Goal: Transaction & Acquisition: Purchase product/service

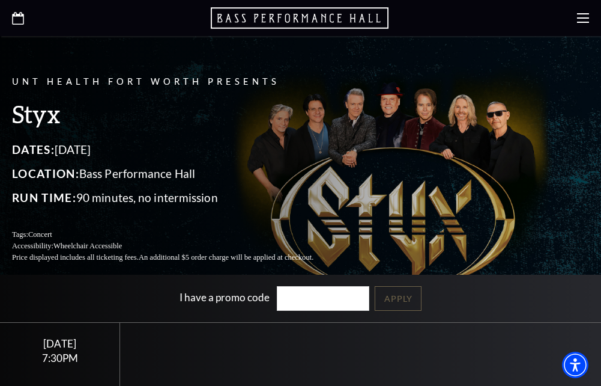
scroll to position [240, 0]
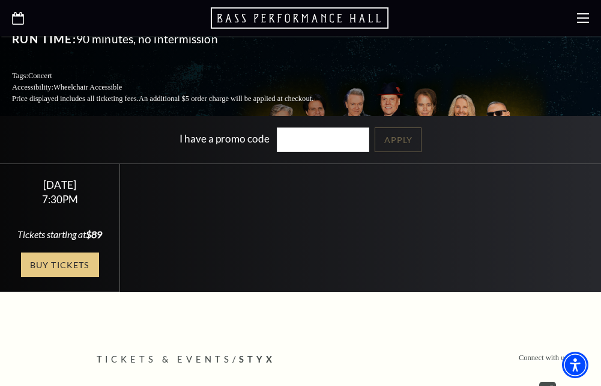
click at [31, 277] on link "Buy Tickets" at bounding box center [60, 264] width 78 height 25
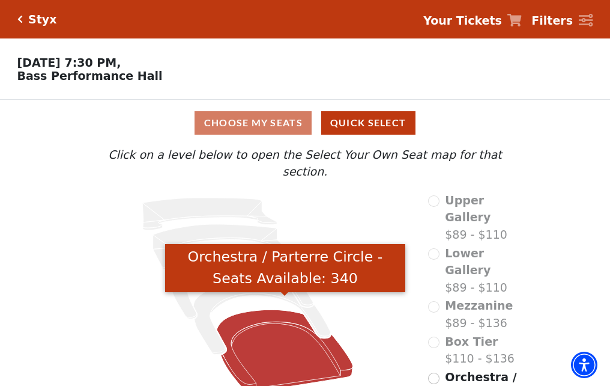
click at [290, 353] on icon "Orchestra / Parterre Circle - Seats Available: 340" at bounding box center [285, 350] width 136 height 82
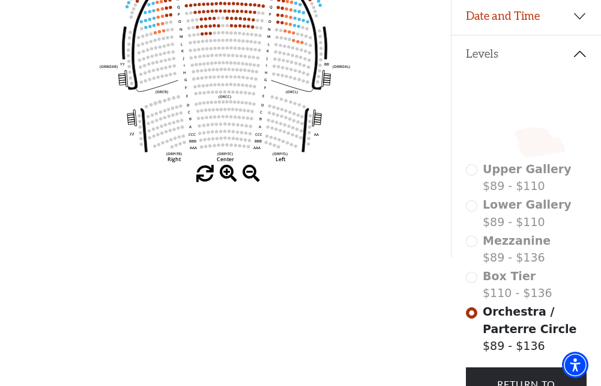
scroll to position [236, 0]
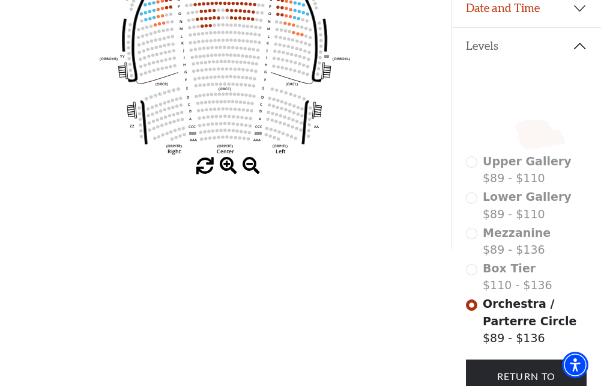
click at [470, 242] on div "Mezzanine $89 - $136" at bounding box center [526, 241] width 121 height 34
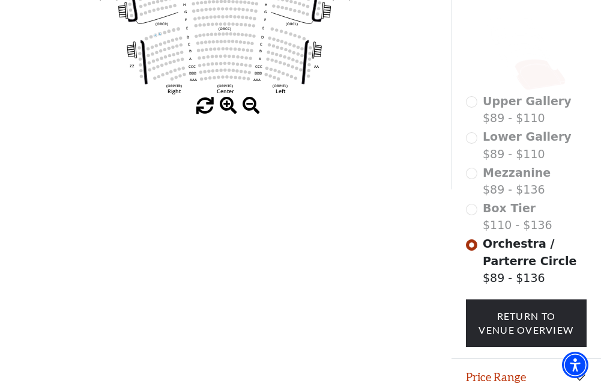
click at [470, 181] on div "Mezzanine $89 - $136" at bounding box center [526, 181] width 121 height 34
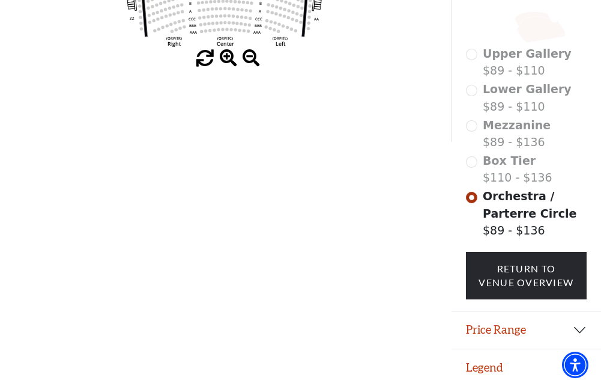
scroll to position [354, 0]
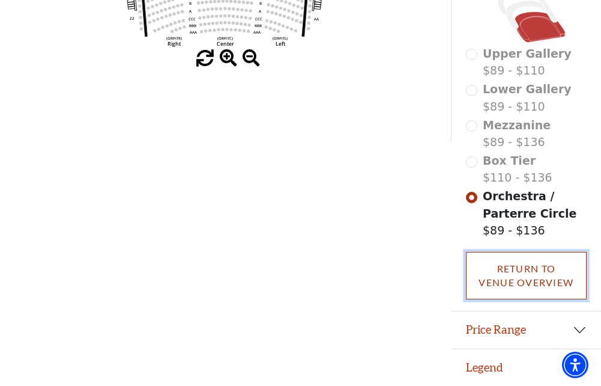
click at [496, 283] on link "Return To Venue Overview" at bounding box center [526, 275] width 121 height 47
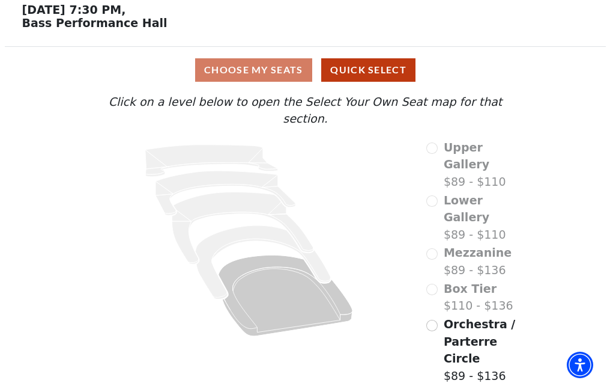
scroll to position [0, 0]
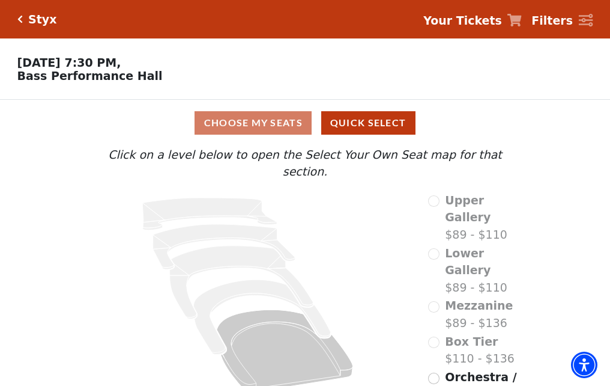
click at [435, 297] on div "Mezzanine $89 - $136" at bounding box center [470, 314] width 85 height 34
click at [269, 132] on div "Choose My Seats Quick Select" at bounding box center [305, 122] width 458 height 23
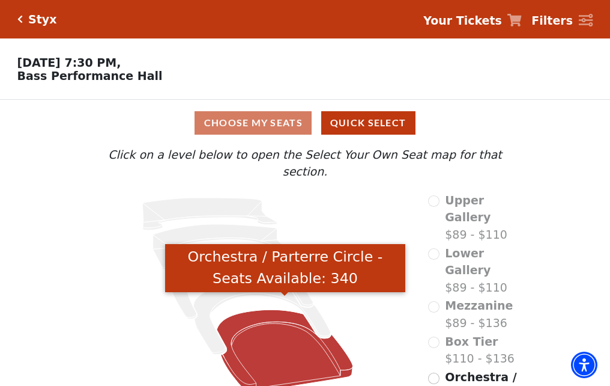
click at [241, 313] on icon "Orchestra / Parterre Circle - Seats Available: 340" at bounding box center [285, 350] width 136 height 82
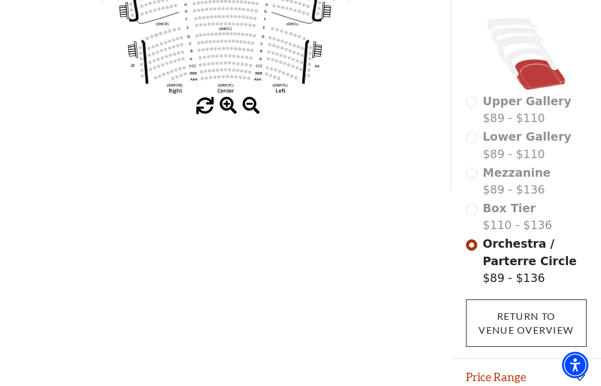
scroll to position [354, 0]
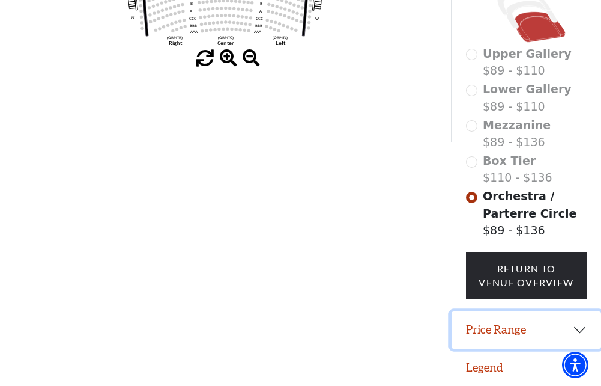
click at [581, 327] on button "Price Range" at bounding box center [527, 329] width 150 height 37
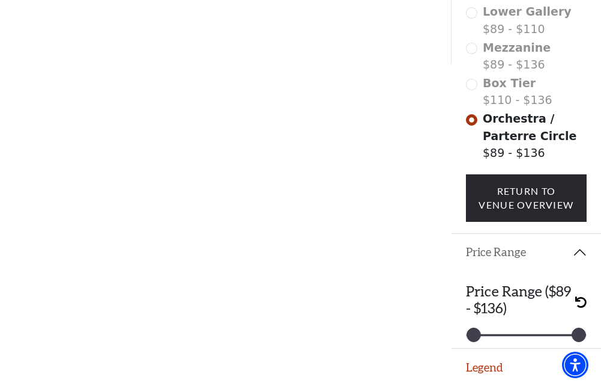
scroll to position [431, 0]
drag, startPoint x: 578, startPoint y: 333, endPoint x: 496, endPoint y: 335, distance: 81.7
click at [496, 335] on div at bounding box center [495, 334] width 13 height 13
drag, startPoint x: 494, startPoint y: 333, endPoint x: 564, endPoint y: 330, distance: 70.3
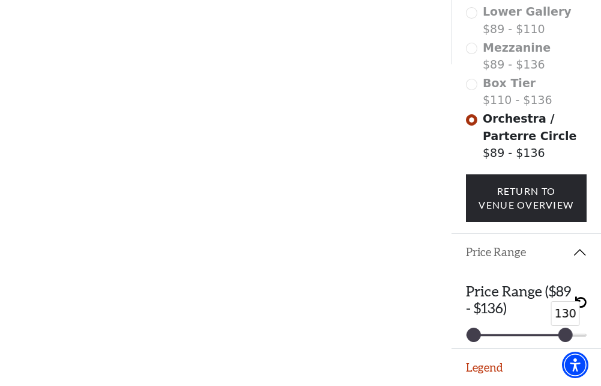
click at [564, 330] on div at bounding box center [565, 334] width 13 height 13
drag, startPoint x: 570, startPoint y: 336, endPoint x: 585, endPoint y: 335, distance: 15.0
click at [585, 335] on div at bounding box center [578, 334] width 13 height 13
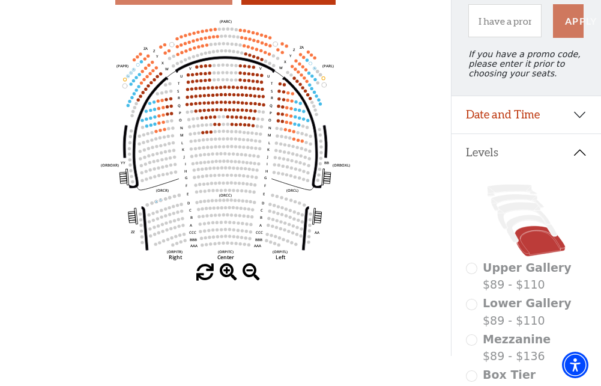
scroll to position [131, 0]
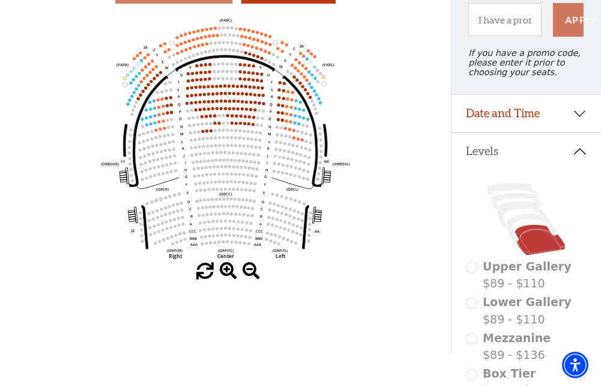
click at [225, 273] on span at bounding box center [228, 270] width 17 height 17
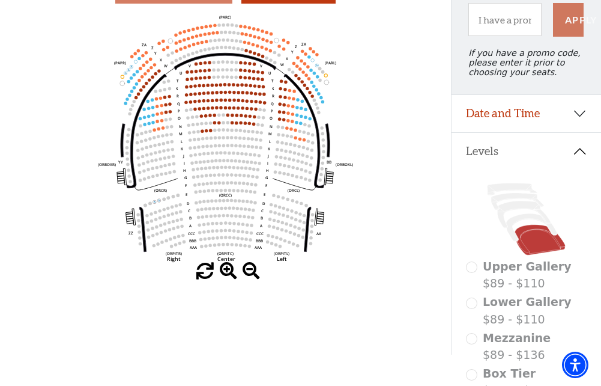
click at [224, 271] on span at bounding box center [228, 270] width 17 height 17
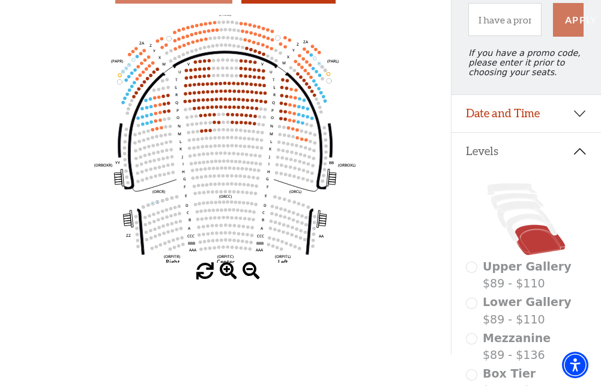
click at [224, 271] on span at bounding box center [228, 270] width 17 height 17
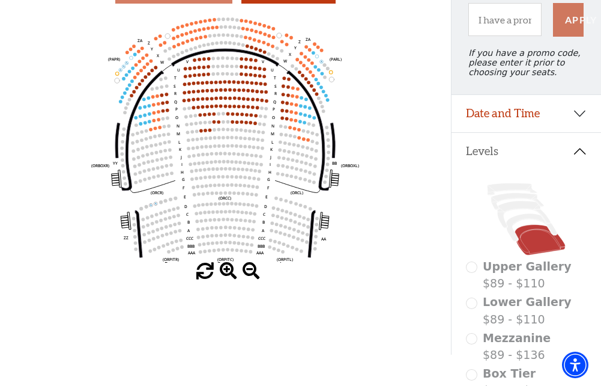
click at [224, 271] on span at bounding box center [228, 270] width 17 height 17
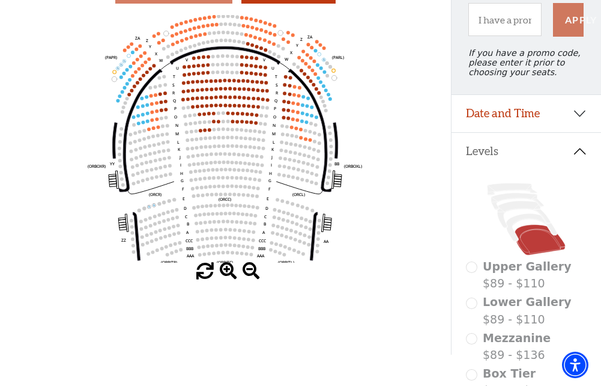
click at [224, 271] on span at bounding box center [228, 270] width 17 height 17
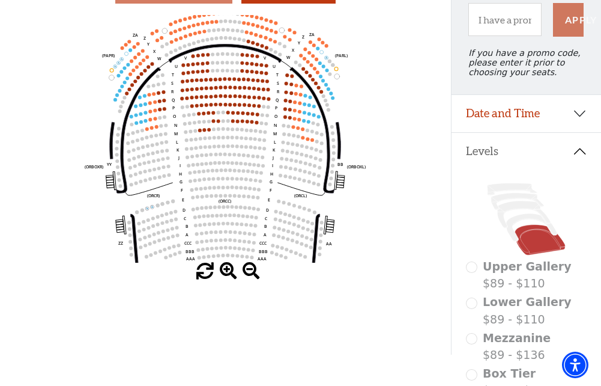
click at [224, 271] on span at bounding box center [228, 270] width 17 height 17
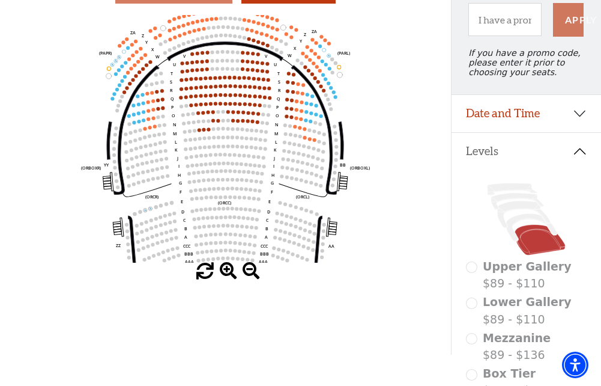
click at [224, 270] on span at bounding box center [228, 270] width 17 height 17
click at [225, 268] on span at bounding box center [228, 270] width 17 height 17
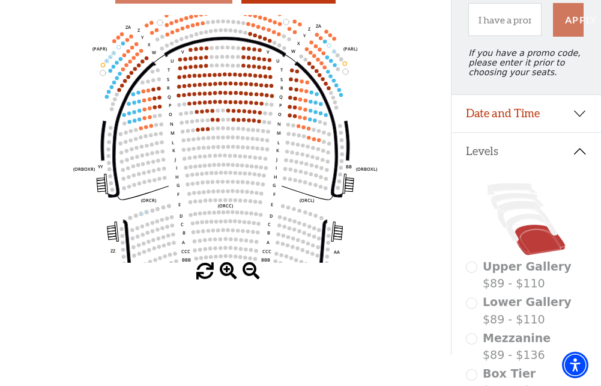
click at [225, 267] on span at bounding box center [228, 270] width 17 height 17
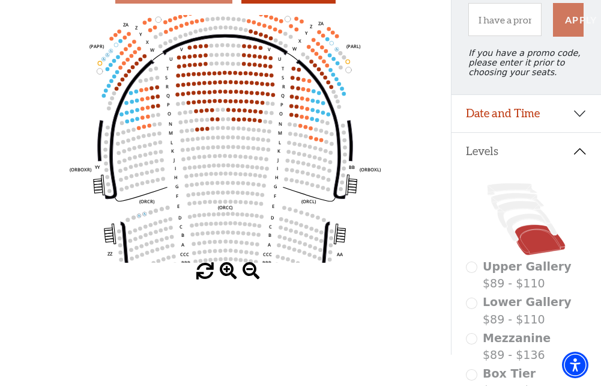
click at [225, 267] on span at bounding box center [228, 270] width 17 height 17
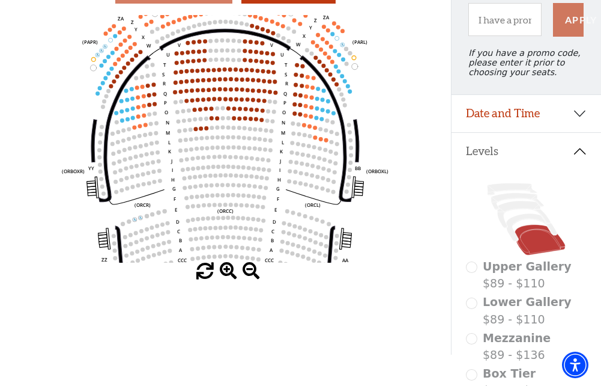
click at [225, 267] on span at bounding box center [228, 270] width 17 height 17
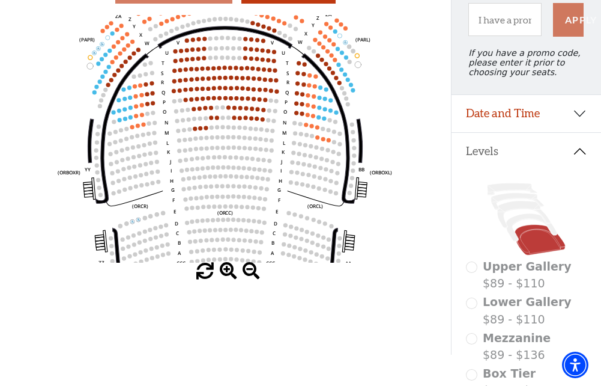
click at [226, 267] on span at bounding box center [228, 270] width 17 height 17
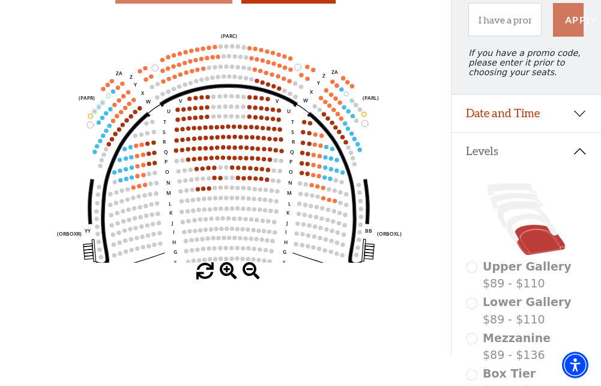
drag, startPoint x: 225, startPoint y: 128, endPoint x: 229, endPoint y: 189, distance: 60.8
click at [229, 189] on icon "Left (ORPITL) Right (ORPITR) Center (ORPITC) ZZ AA YY BB ZA ZA (ORCL) (ORCR) (O…" at bounding box center [226, 138] width 406 height 247
click at [226, 271] on span at bounding box center [228, 270] width 17 height 17
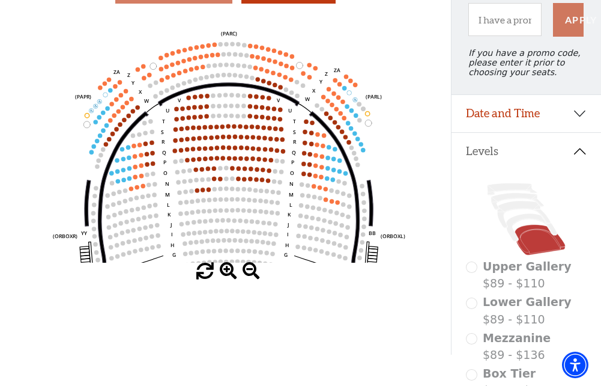
click at [226, 271] on span at bounding box center [228, 270] width 17 height 17
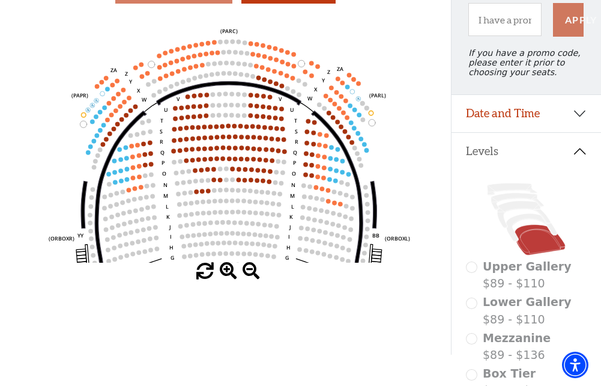
click at [226, 271] on span at bounding box center [228, 270] width 17 height 17
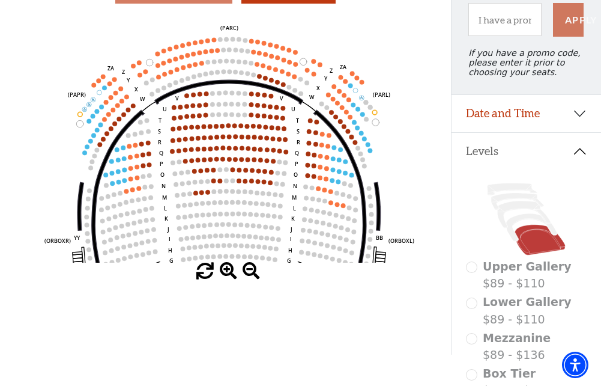
click at [226, 271] on span at bounding box center [228, 270] width 17 height 17
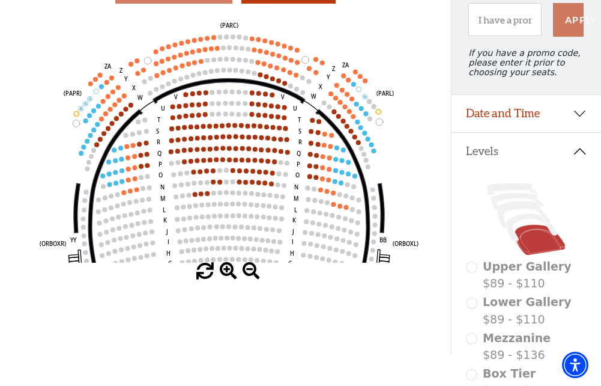
click at [226, 270] on span at bounding box center [228, 270] width 17 height 17
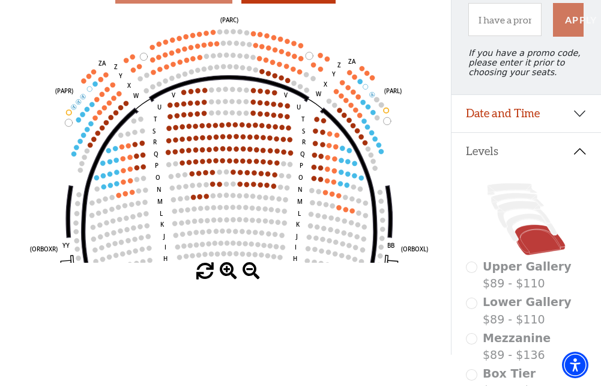
click at [226, 269] on span at bounding box center [228, 270] width 17 height 17
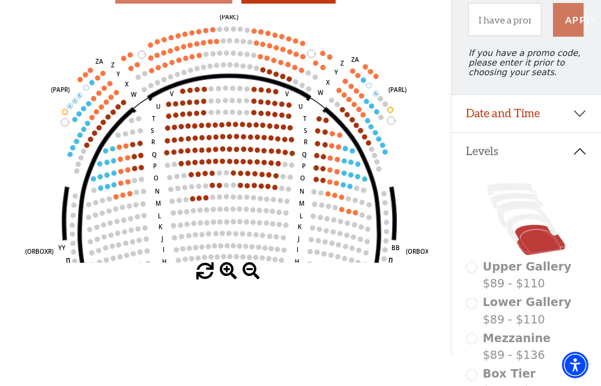
click at [226, 268] on span at bounding box center [228, 270] width 17 height 17
